Goal: Communication & Community: Answer question/provide support

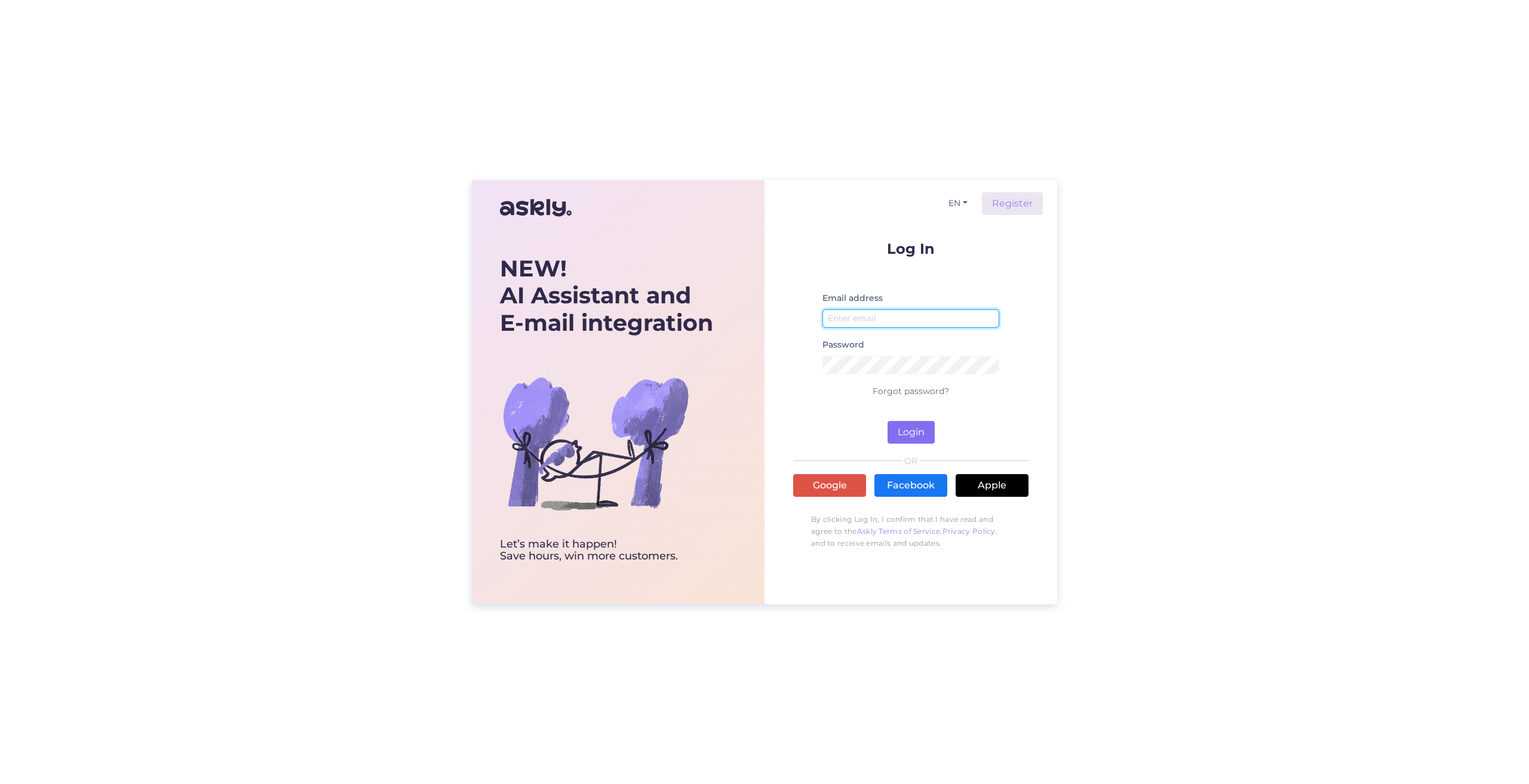
type input "[EMAIL_ADDRESS][DOMAIN_NAME]"
click at [903, 434] on button "Login" at bounding box center [911, 432] width 47 height 23
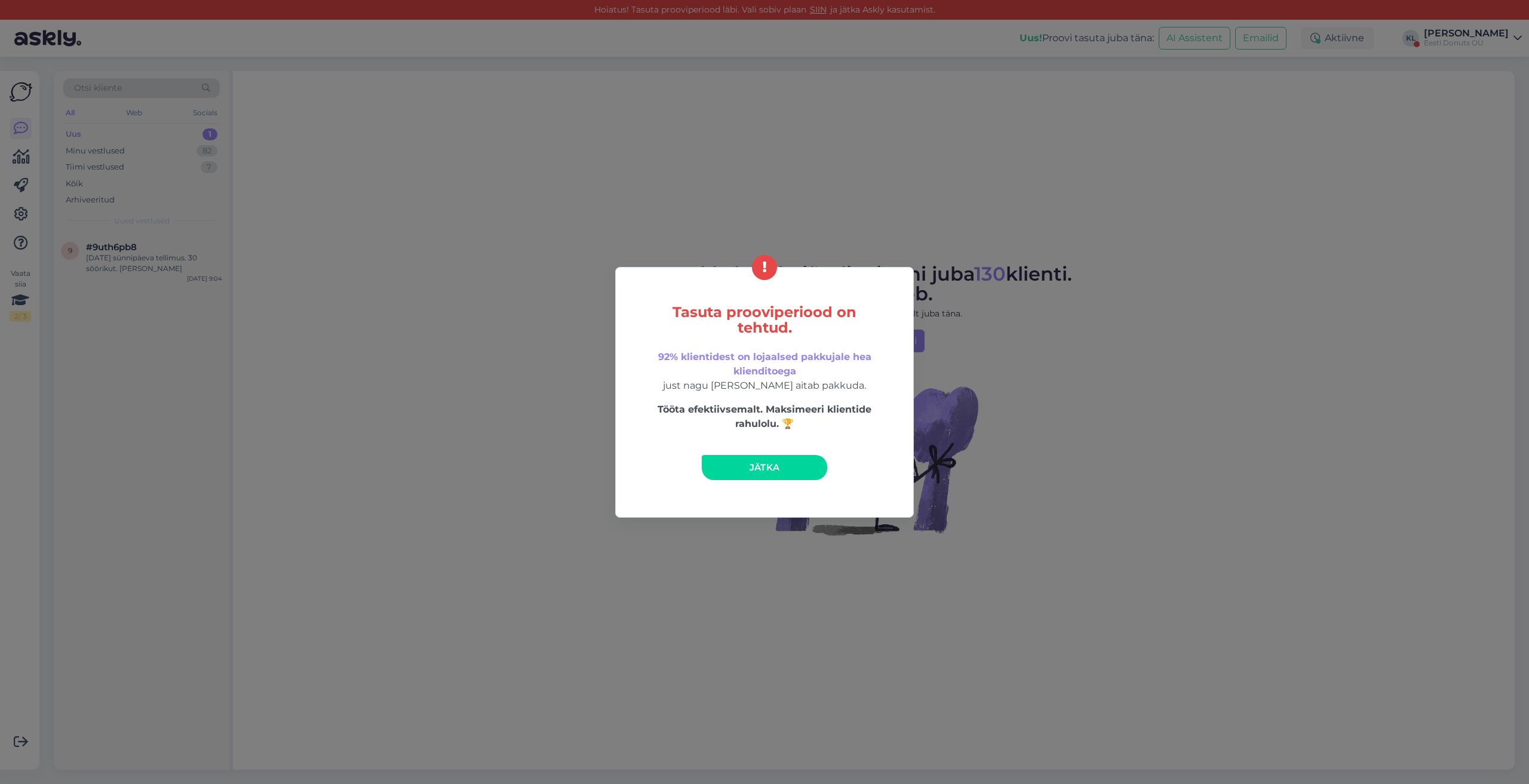
click at [760, 472] on span "Jätka" at bounding box center [764, 467] width 30 height 12
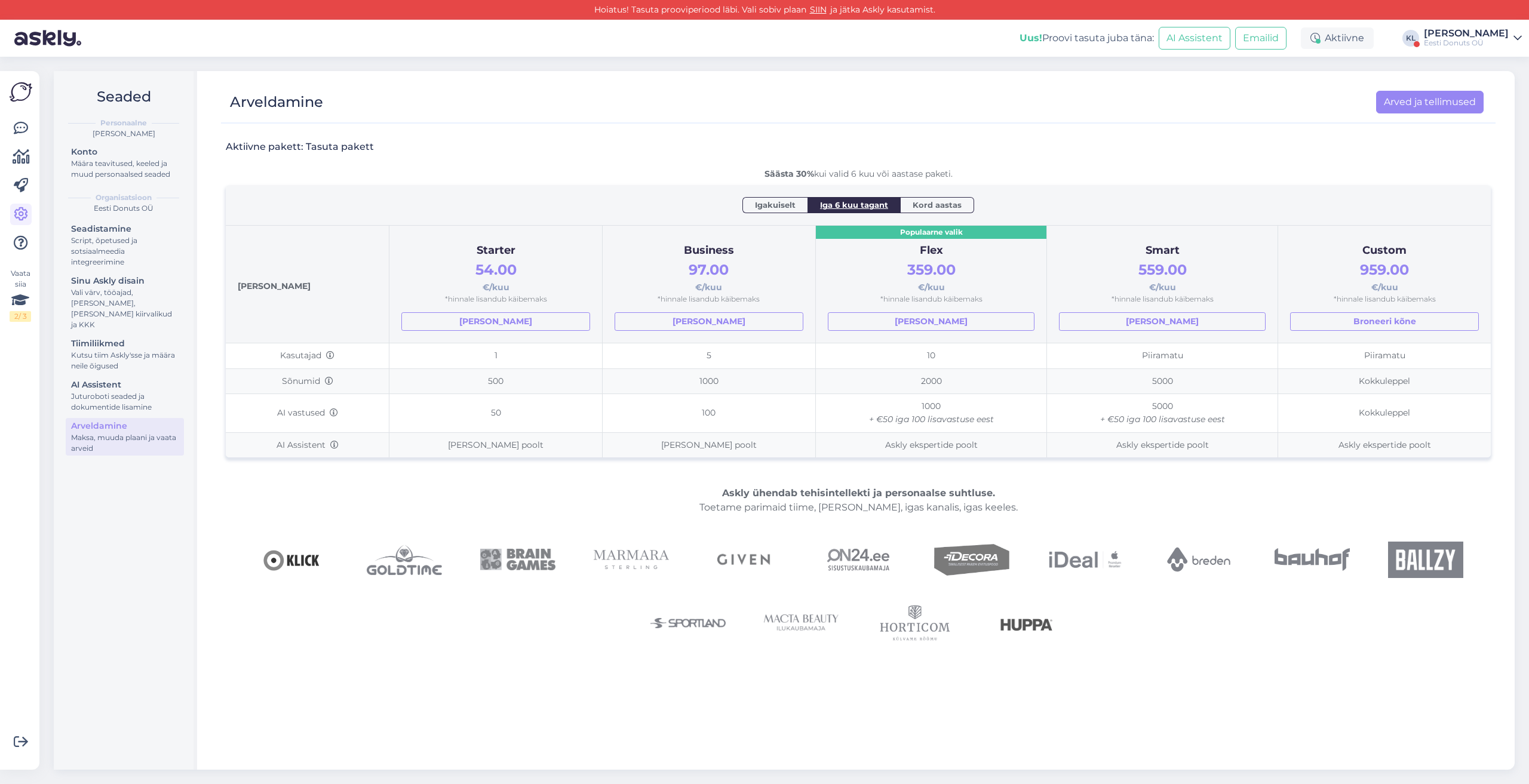
click at [1480, 38] on div "Eesti Donuts OÜ" at bounding box center [1466, 43] width 85 height 9
click at [1494, 94] on button "Ava" at bounding box center [1499, 92] width 26 height 19
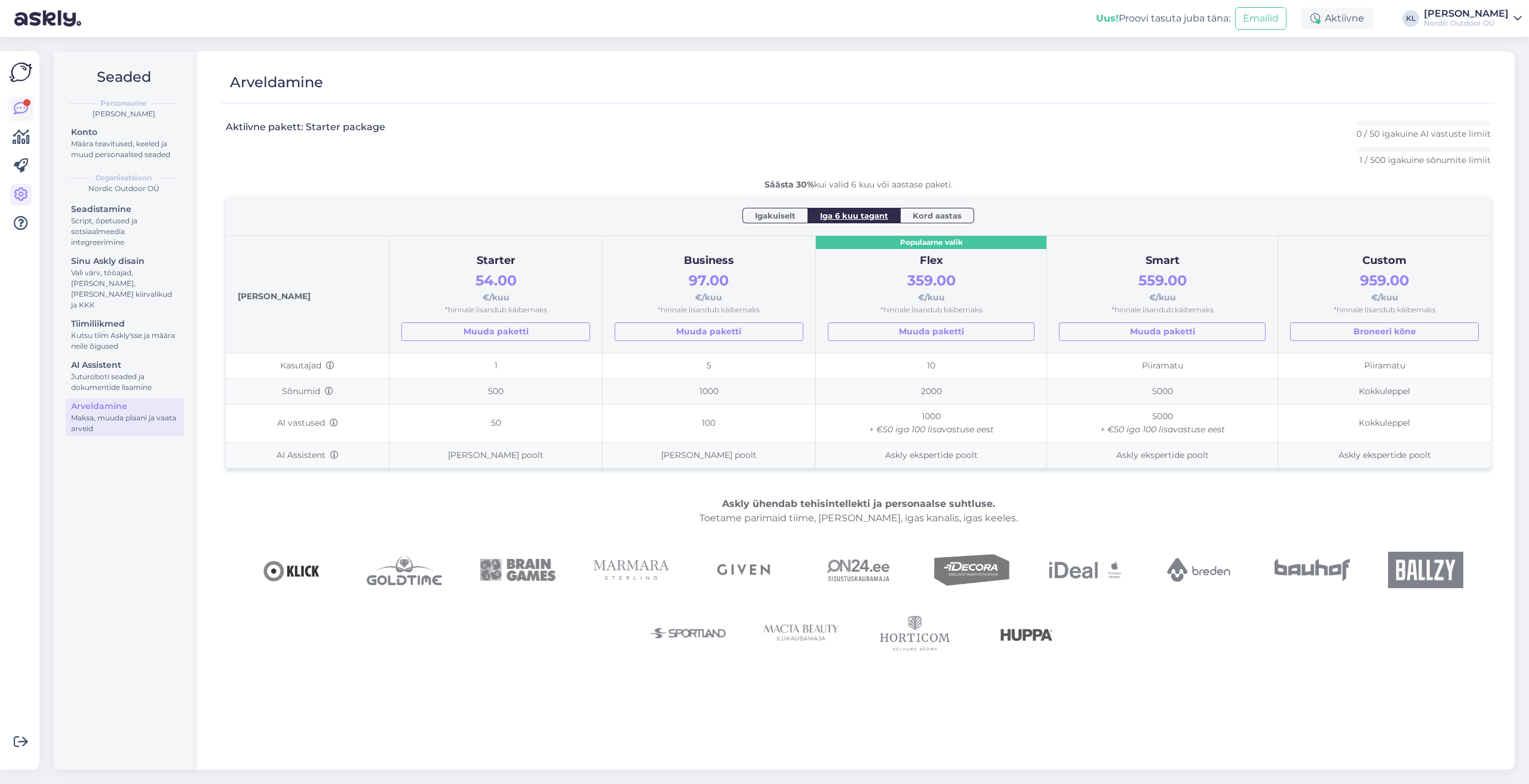
click at [28, 99] on link at bounding box center [21, 109] width 22 height 22
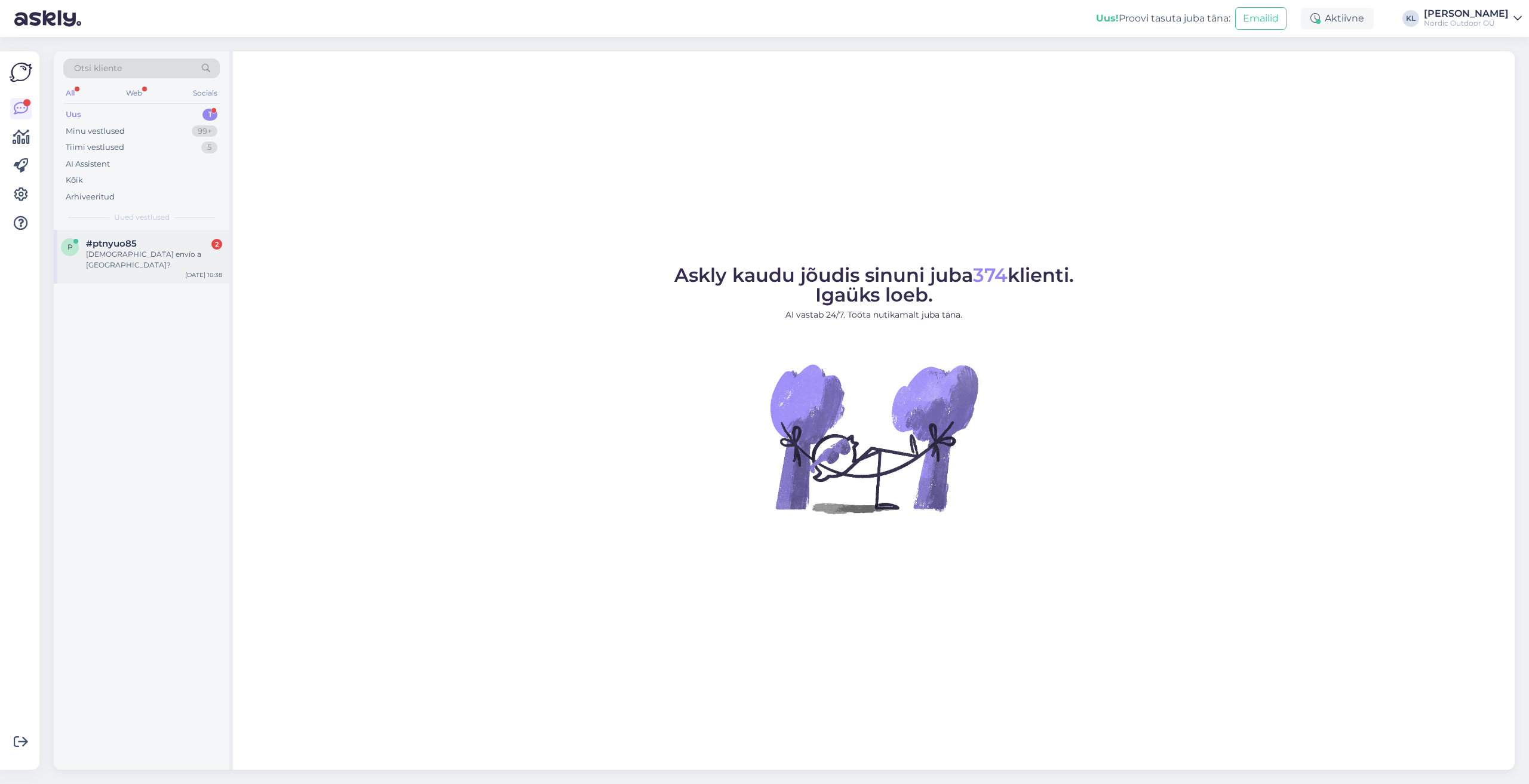
click at [115, 251] on div "[DEMOGRAPHIC_DATA] envío a [GEOGRAPHIC_DATA]?" at bounding box center [154, 260] width 136 height 22
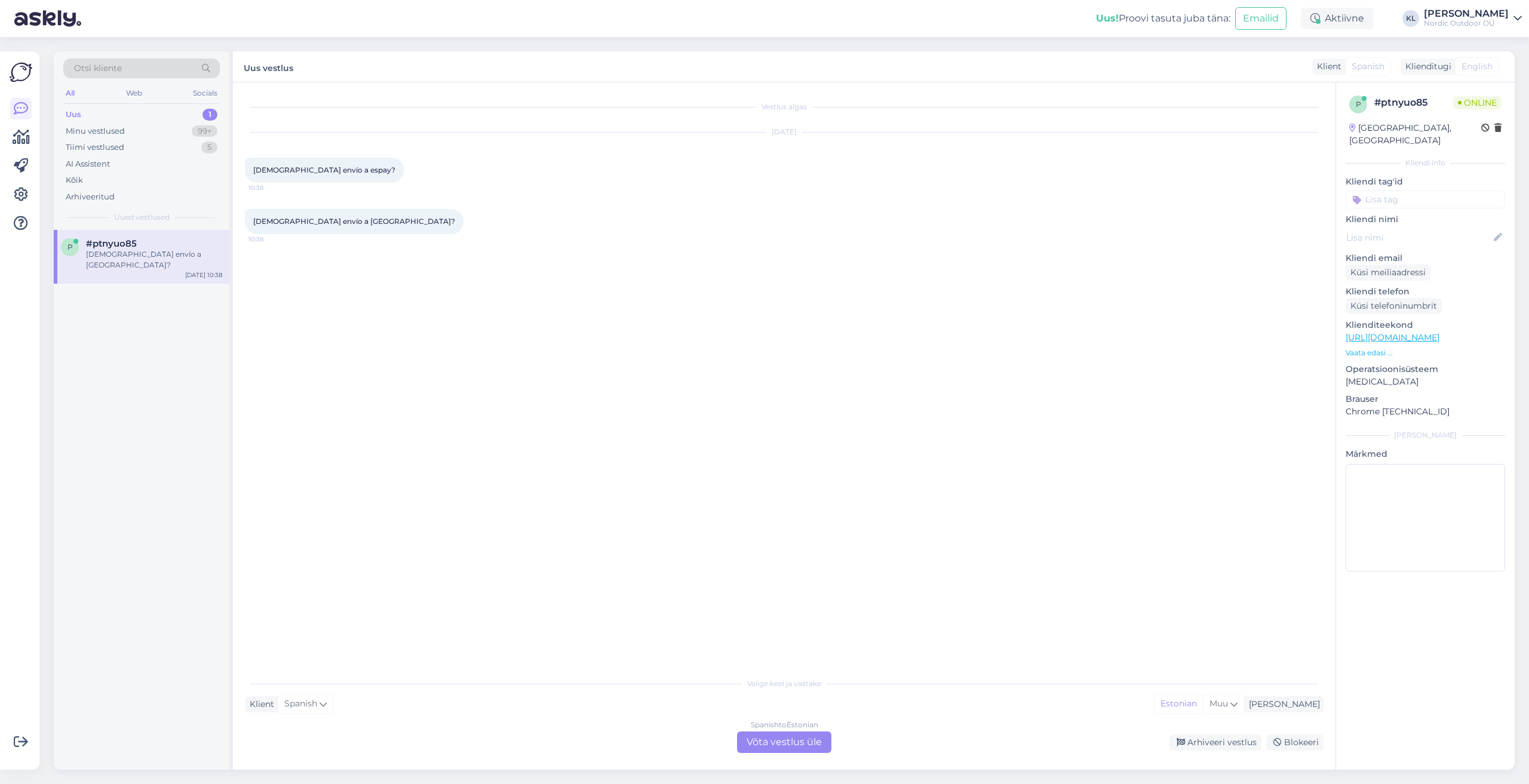
click at [783, 736] on div "Spanish to Estonian Võta vestlus üle" at bounding box center [784, 742] width 94 height 22
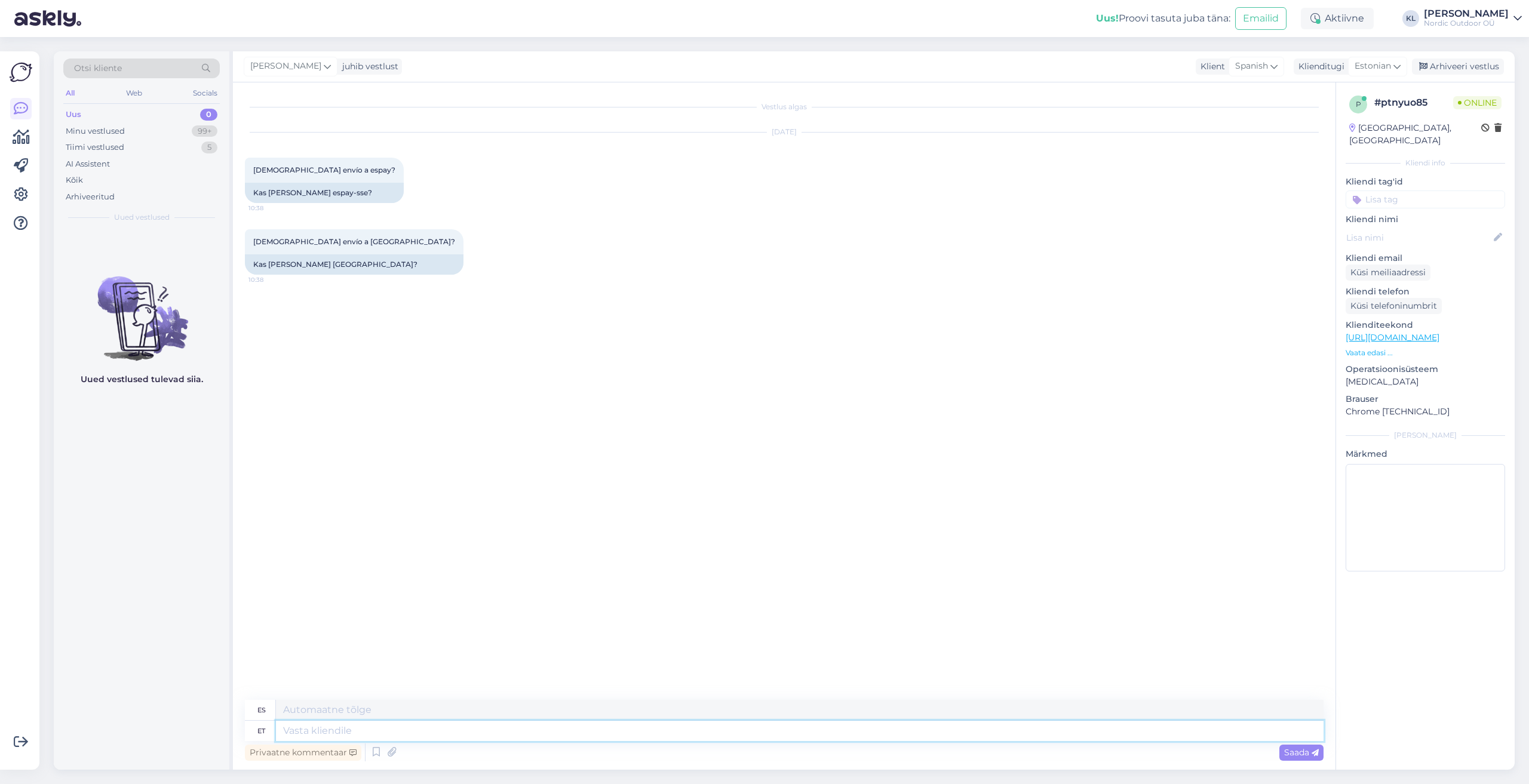
click at [292, 733] on textarea at bounding box center [800, 731] width 1048 height 20
type textarea "Tere"
type textarea "Hola"
type textarea "Tere."
type textarea "Hola."
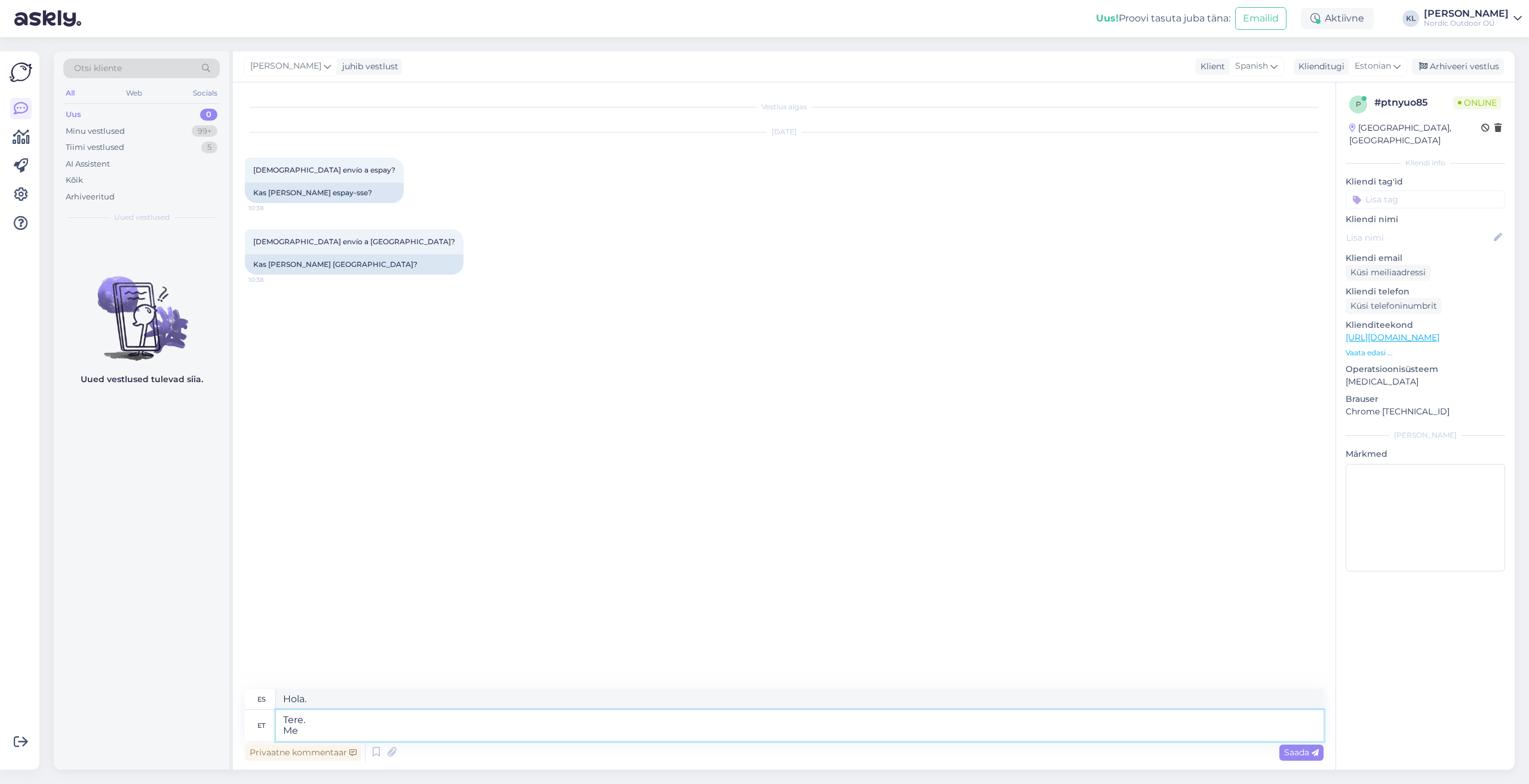
type textarea "Tere. Me e"
type textarea "Hola. Nosotros"
type textarea "Tere. Me ei ole"
type textarea "Hola. No lo hacemos"
type textarea "Tere. Me ei ole"
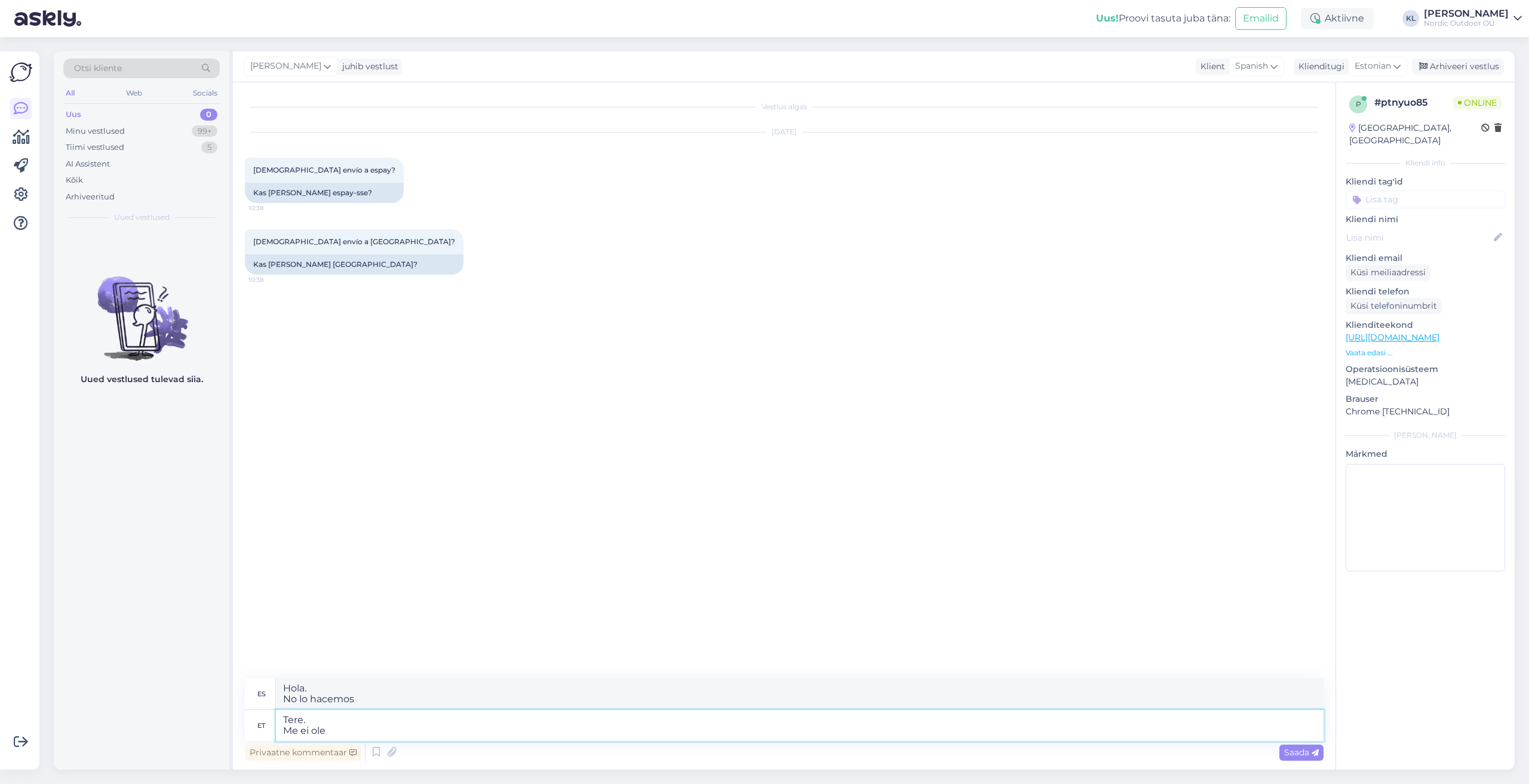
type textarea "Hola. No somos"
type textarea "Tere. Me ei [PERSON_NAME]"
type textarea "Hola. No somos eso"
type textarea "Tere. Me ei [PERSON_NAME] varem"
type textarea "Hola. No hemos hecho esto antes."
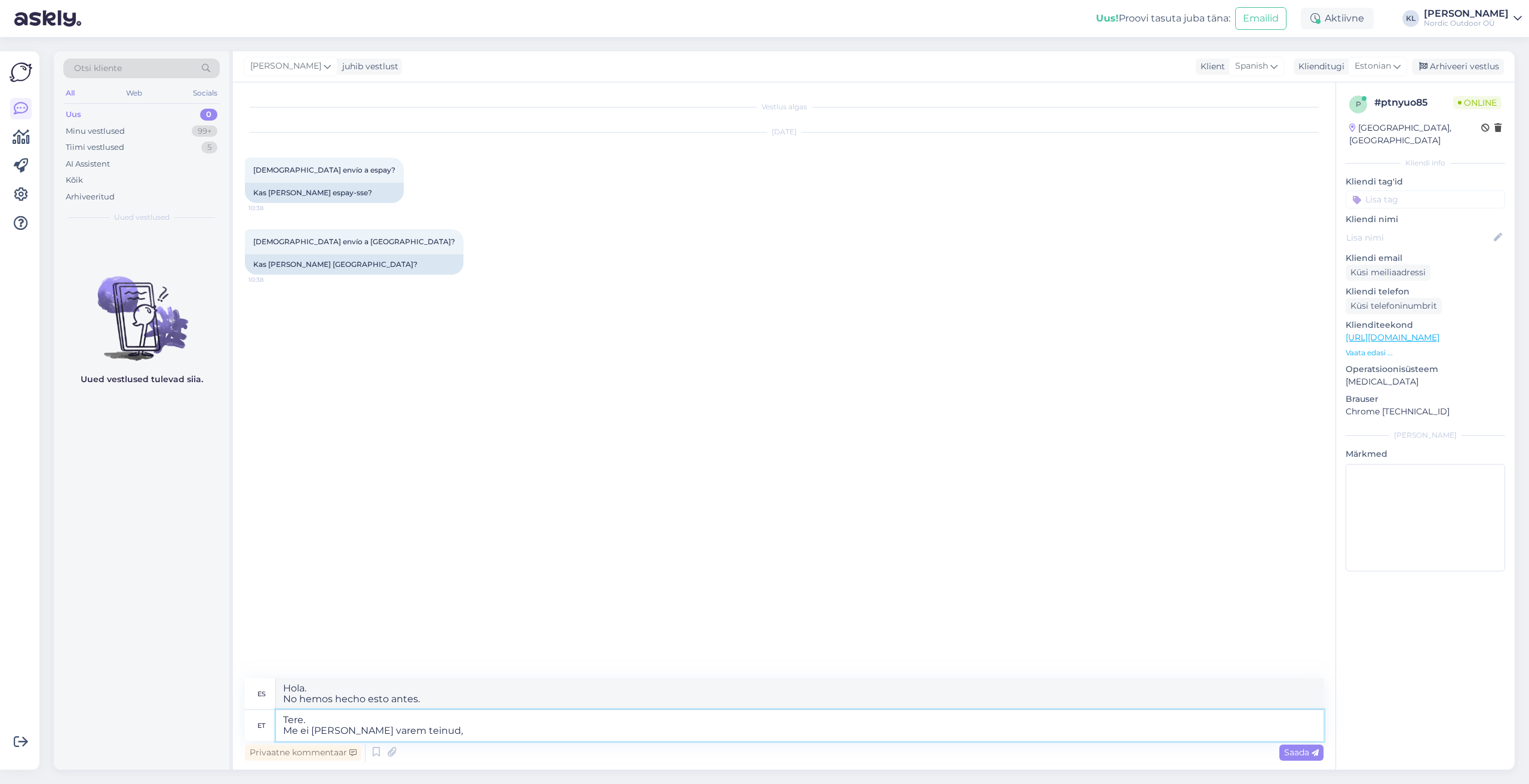
type textarea "Tere. Me ei [PERSON_NAME] varem teinud, s"
type textarea "Hola. No hemos hecho esto antes,"
type textarea "Tere. Me ei [PERSON_NAME] varem teinud, sest"
type textarea "Hola. No hemos hecho esto antes porque"
type textarea "Tere. Me ei [PERSON_NAME] varem teinud, sest transport"
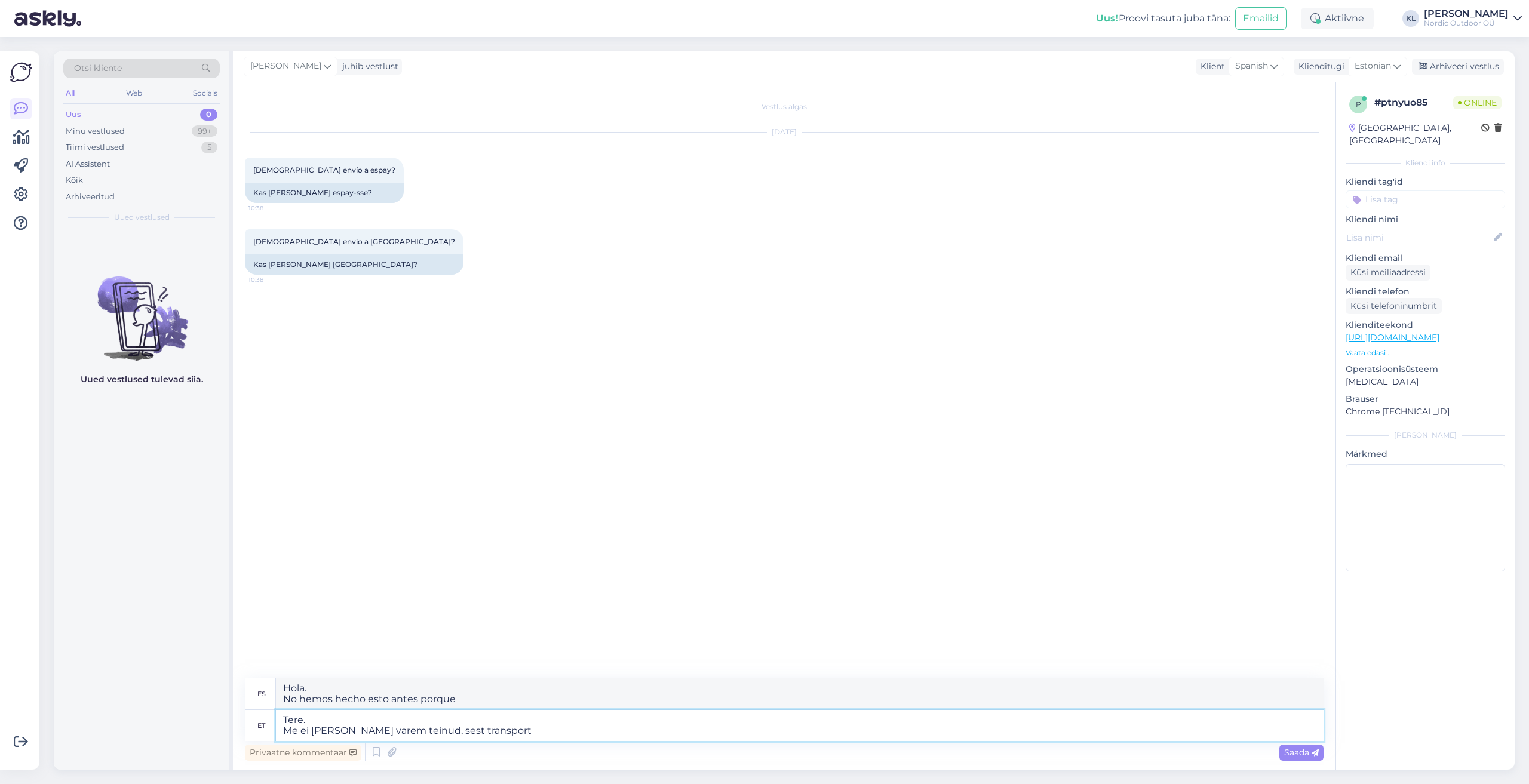
type textarea "Hola. No hemos hecho esto antes porque el transporte"
type textarea "Tere. Me ei [PERSON_NAME] varem teinud, sest transport võib"
type textarea "Hola. No hemos hecho esto antes porque el transporte puede ser"
type textarea "Tere. Me ei [PERSON_NAME] varem teinud, sest transport võib minna"
type textarea "Hola. No lo hemos hecho antes porque el transporte puede ir"
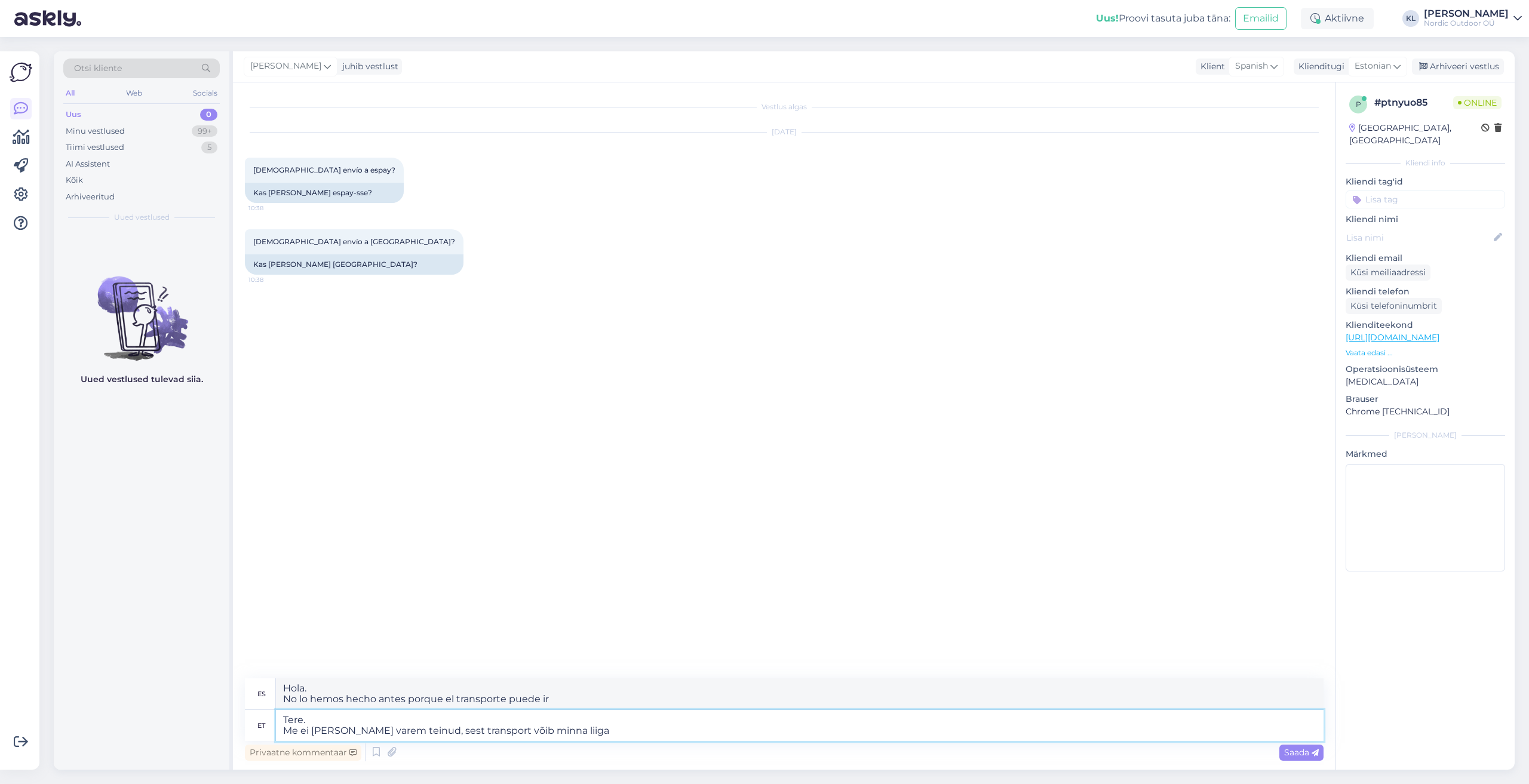
type textarea "Tere. Me ei [PERSON_NAME] varem teinud, sest transport võib minna liiga"
type textarea "Hola. No lo hemos hecho antes porque el transporte puede ser demasiado lento."
type textarea "Tere. Me ei [PERSON_NAME] varem teinud, sest transport võib minna liiga kulukak…"
type textarea "Hola. hemos hecho esto antes porque el transporte puede ser demasiado caro."
type textarea "Tere. Me ei [PERSON_NAME] varem teinud, sest transport võib minna liiga kulukak…"
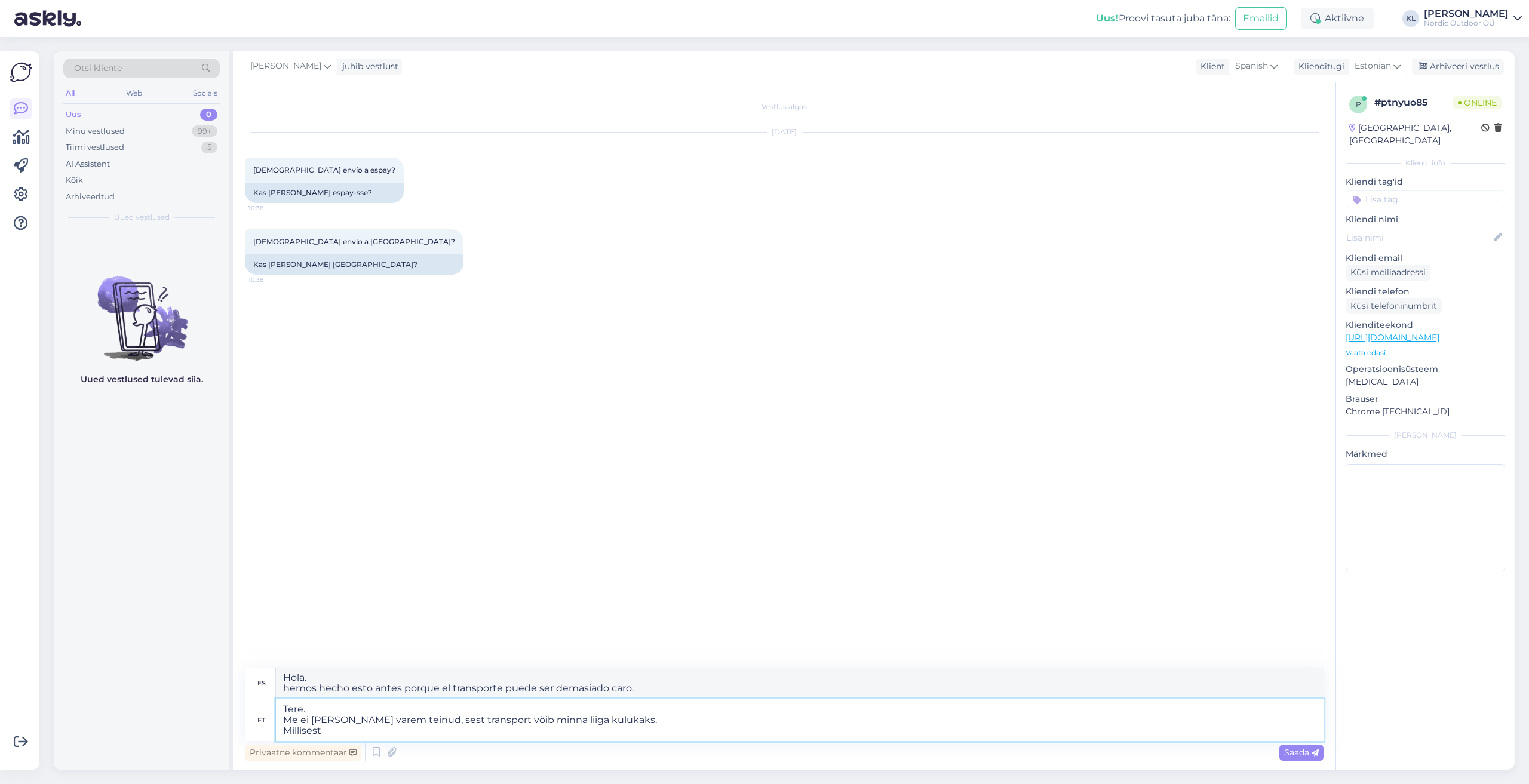
type textarea "Hola. No lo hemos hecho antes porque el transporte puede ser demasiado caro. ¿D…"
type textarea "Tere. Me ei [PERSON_NAME] varem teinud, sest transport võib minna liiga kulukak…"
type textarea "Hola. No lo hemos hecho antes porque el envío puede ser demasiado caro. ¿Qué pr…"
type textarea "Tere. Me ei [PERSON_NAME] varem teinud, sest transport võib minna liiga kulukak…"
type textarea "Hola. No lo hemos hecho antes porque el envío puede ser demasiado caro. ¿De qué…"
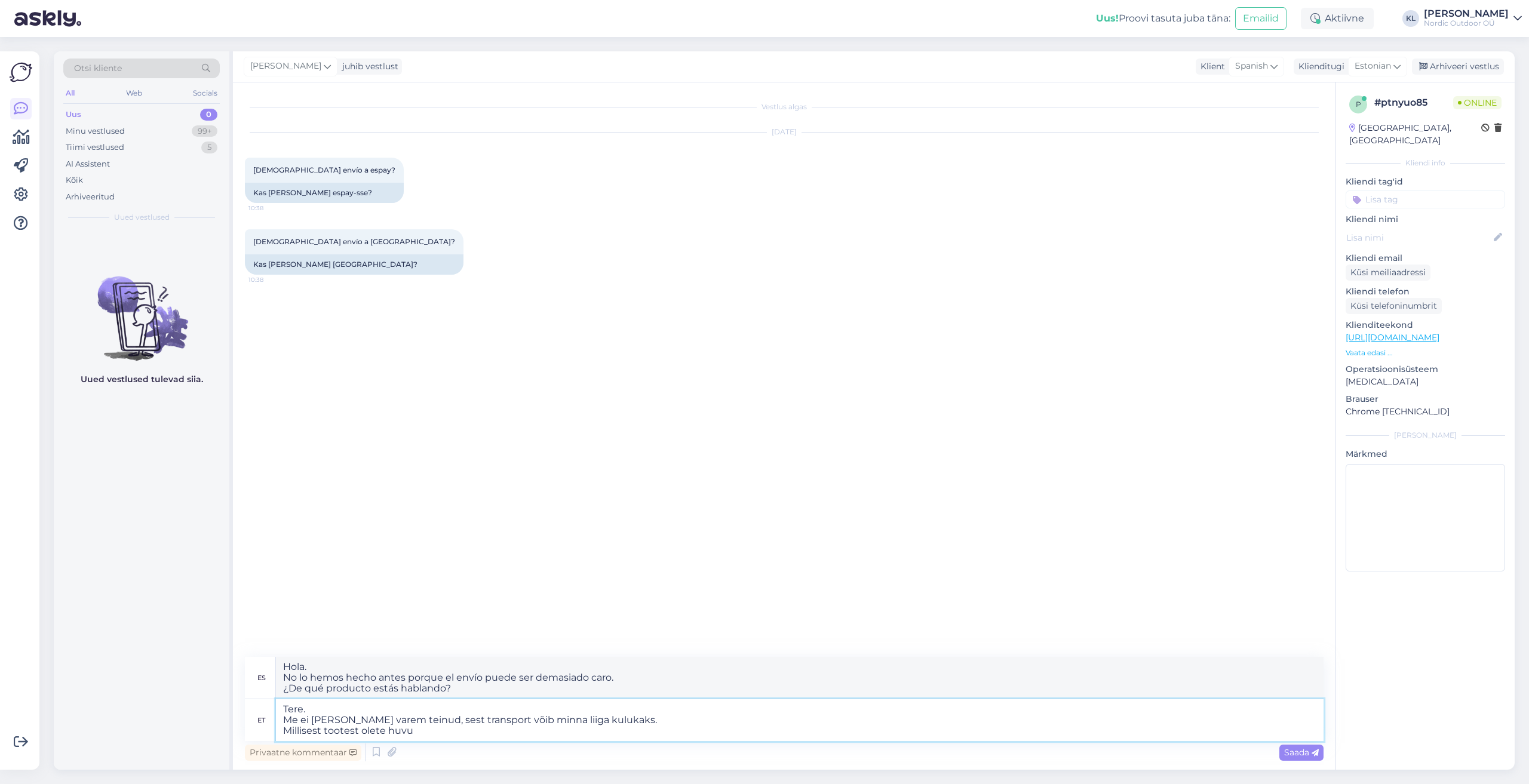
type textarea "Tere. Me ei [PERSON_NAME] varem teinud, sest transport võib minna liiga kulukak…"
type textarea "Hola. No lo hemos hecho antes porque el envío puede ser demasiado caro. ¿En qué…"
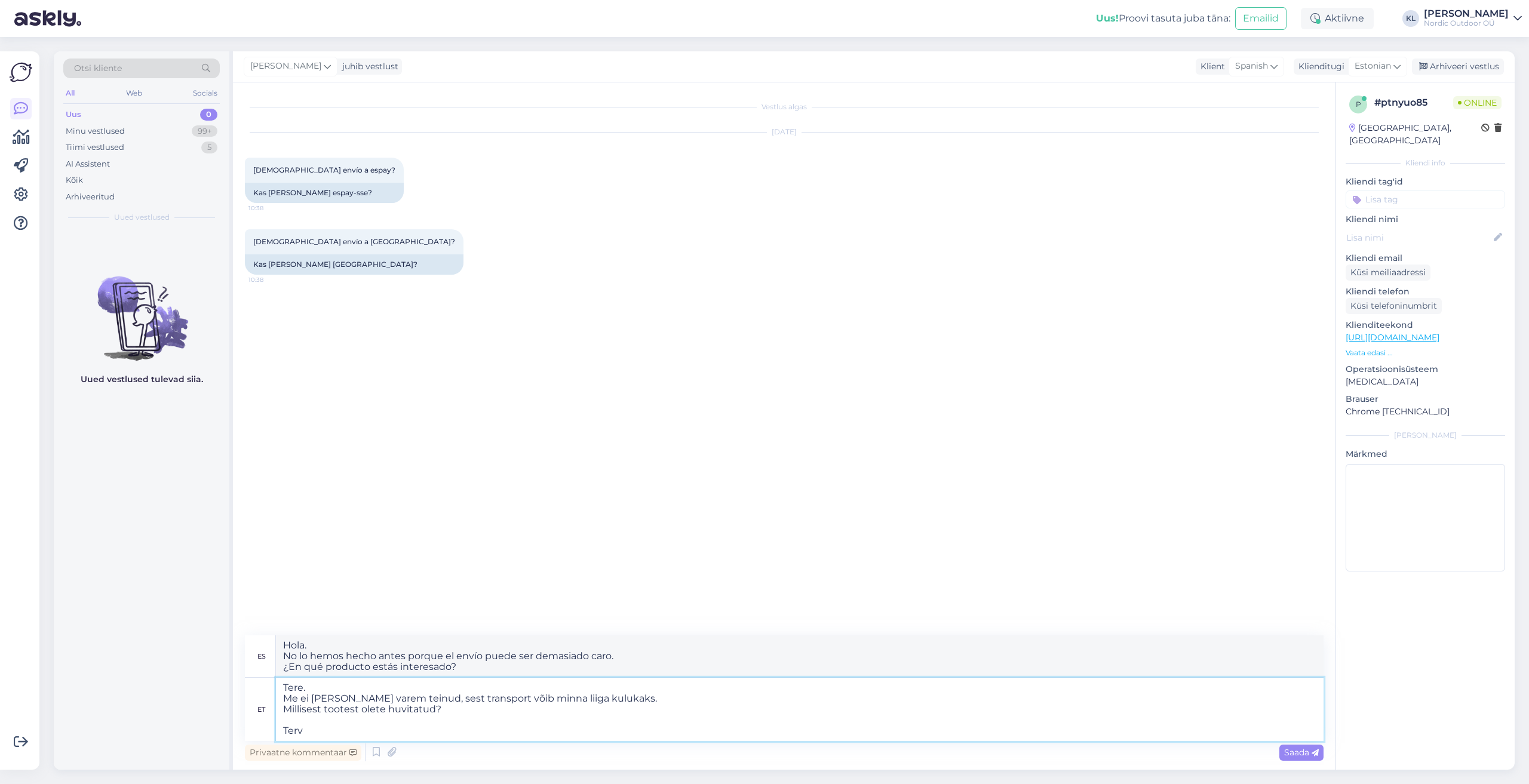
type textarea "Tere. Me ei [PERSON_NAME] varem teinud, sest transport võib minna liiga kulukak…"
type textarea "Hola. No lo hemos hecho antes porque el envío puede ser muy caro. En qué produc…"
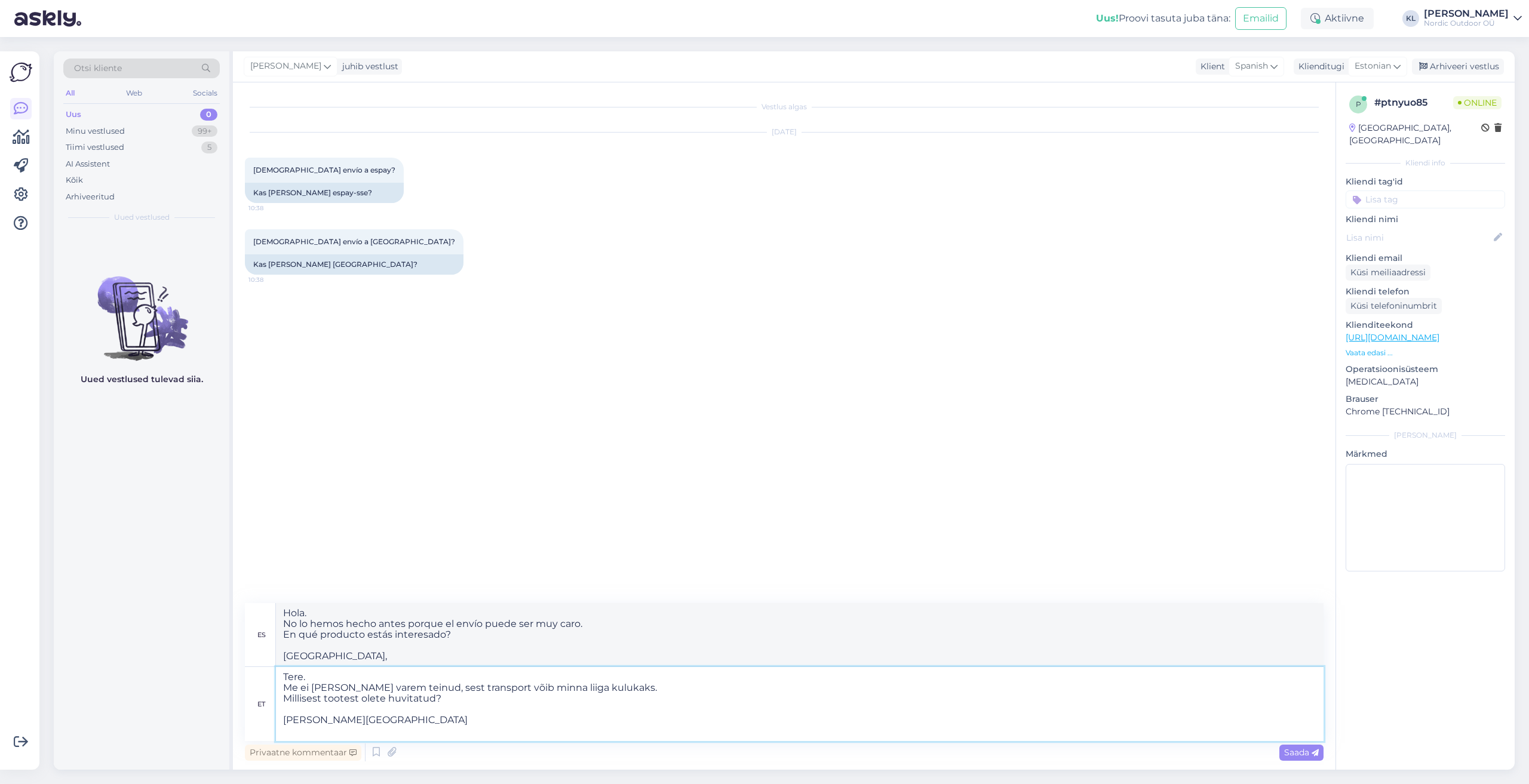
type textarea "Tere. Me ei [PERSON_NAME] varem teinud, sest transport võib minna liiga kulukak…"
type textarea "Hola. No lo hemos hecho antes porque el envío puede ser muy caro. Qué producto …"
type textarea "Tere. Me ei [PERSON_NAME] varem teinud, sest transport võib minna liiga kulukak…"
type textarea "Hola. No lo hemos hecho antes porque el envío puede ser muy caro. Qué producto …"
type textarea "Tere. Me ei [PERSON_NAME] varem teinud, sest transport võib minna liiga kulukak…"
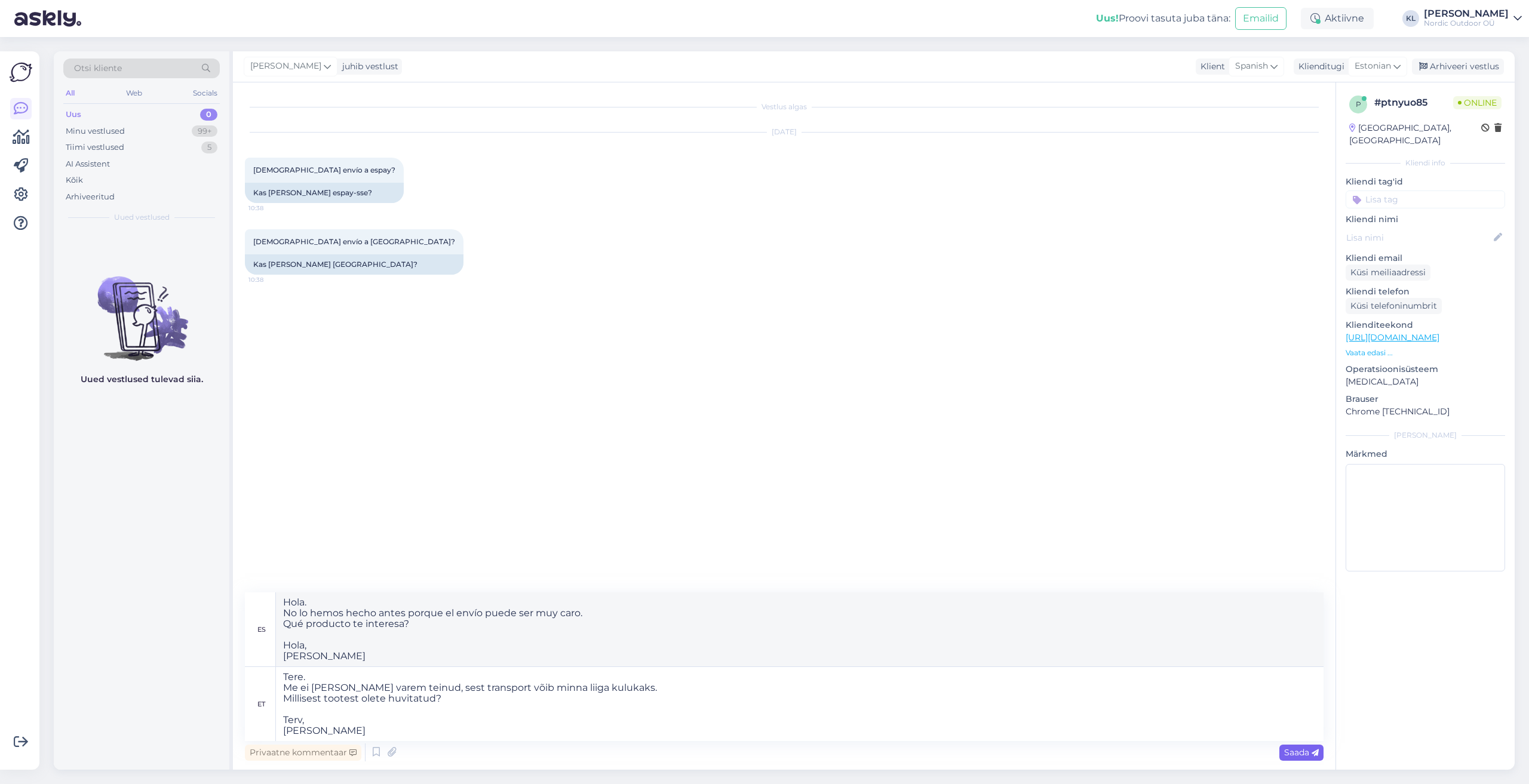
click at [1304, 751] on span "Saada" at bounding box center [1301, 752] width 35 height 11
